Goal: Task Accomplishment & Management: Manage account settings

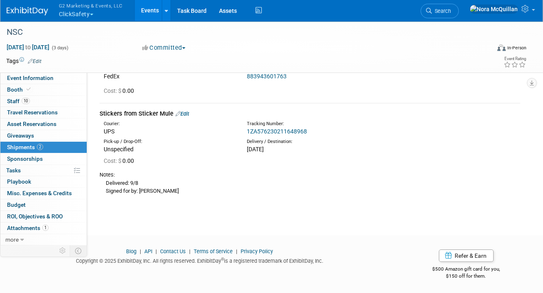
click at [67, 15] on button "G2 Marketing & Events, LLC ClickSafety" at bounding box center [95, 11] width 75 height 22
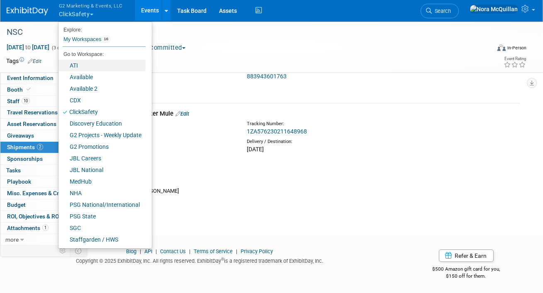
click at [81, 68] on link "ATI" at bounding box center [102, 66] width 87 height 12
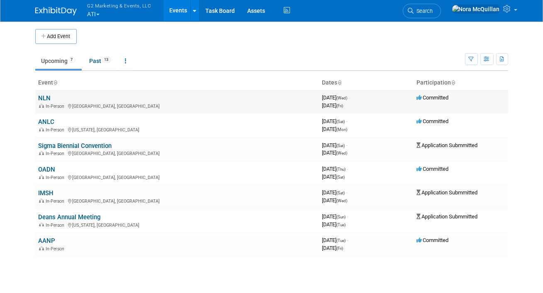
click at [43, 96] on link "NLN" at bounding box center [45, 98] width 12 height 7
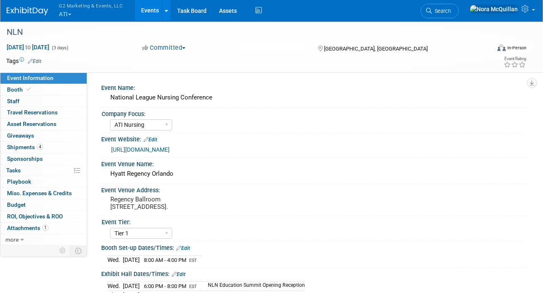
select select "ATI Nursing"
select select "Tier 1"
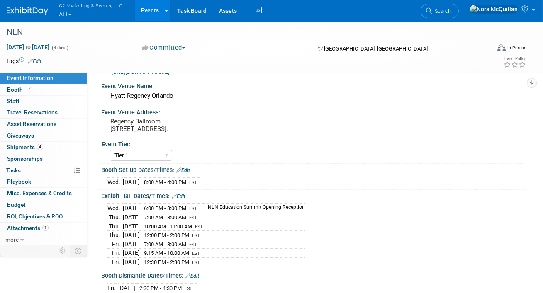
scroll to position [80, 0]
